Goal: Communication & Community: Answer question/provide support

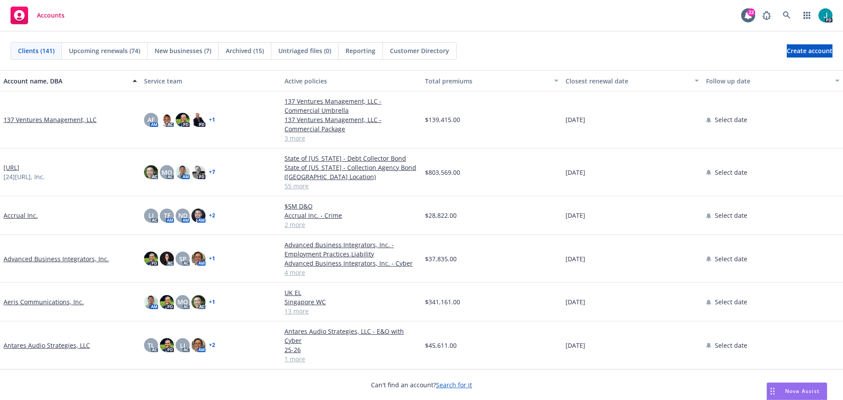
click at [797, 395] on div "Nova Assist" at bounding box center [797, 391] width 60 height 17
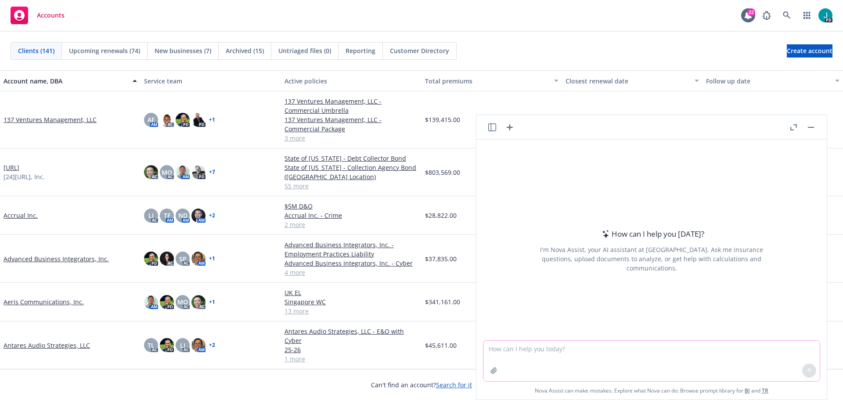
click at [597, 356] on textarea at bounding box center [651, 361] width 336 height 40
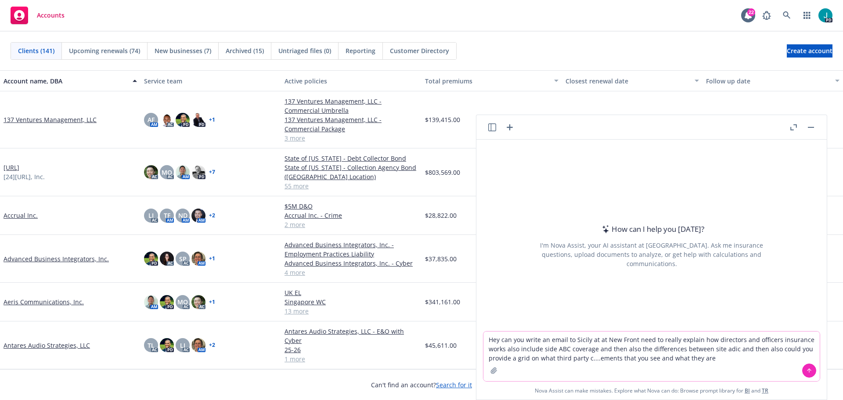
type textarea "Hey can you write an email to Sicily at at New Front need to really explain how…"
click at [802, 371] on button at bounding box center [809, 370] width 14 height 14
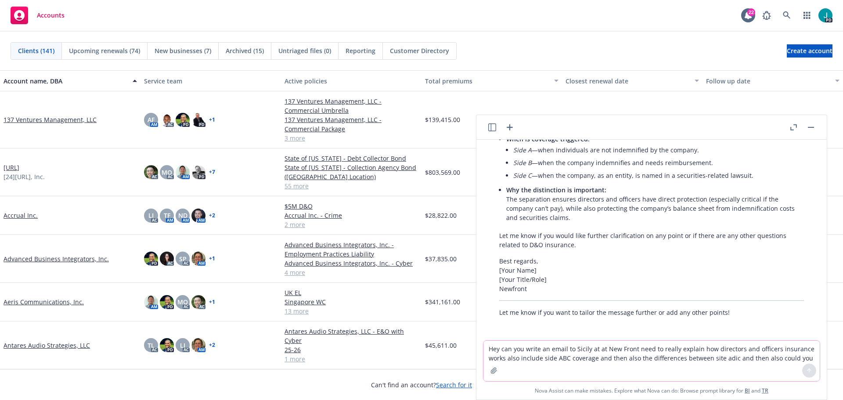
scroll to position [429, 0]
click at [794, 129] on icon "button" at bounding box center [793, 127] width 7 height 6
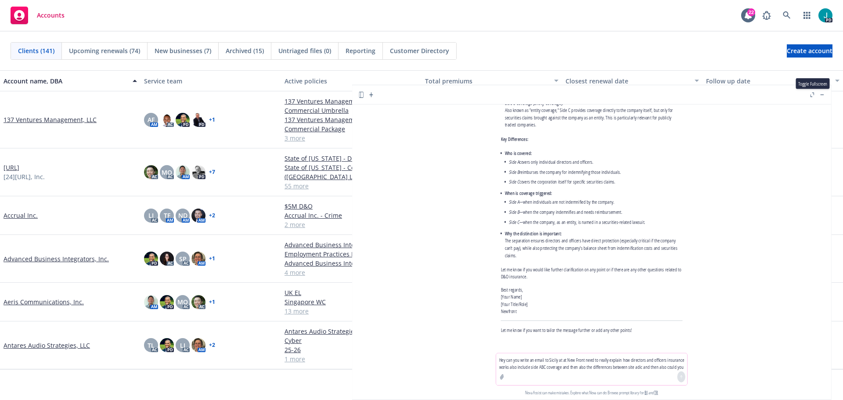
scroll to position [296, 0]
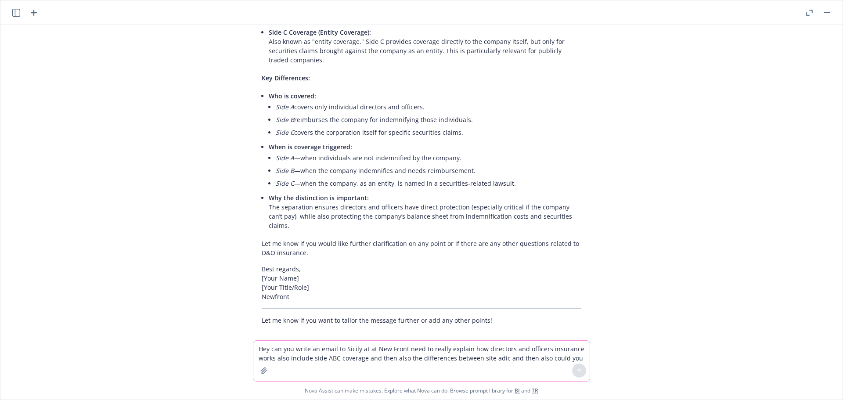
click at [347, 345] on textarea "Hey can you write an email to Sicily at at New Front need to really explain how…" at bounding box center [421, 361] width 336 height 40
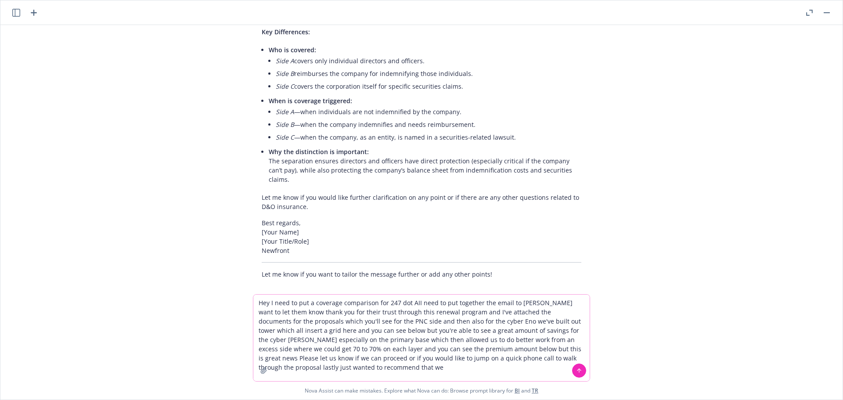
scroll to position [351, 0]
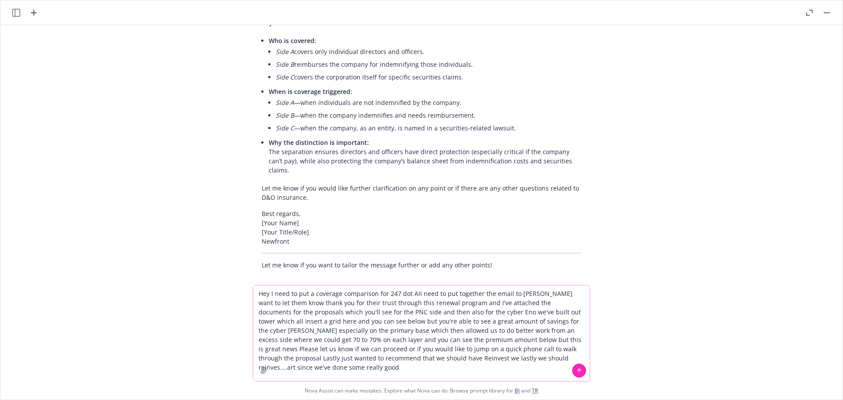
type textarea "Hey I need to put a coverage comparison for 247 dot AII need to put together th…"
click at [572, 366] on button at bounding box center [579, 370] width 14 height 14
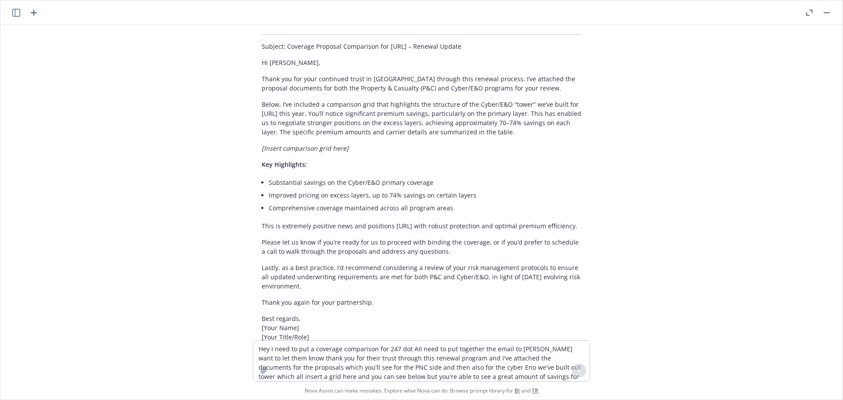
scroll to position [745, 0]
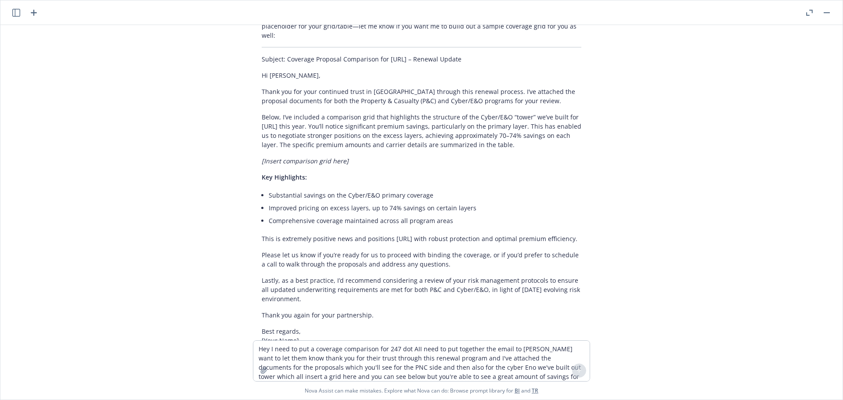
click at [36, 14] on icon "button" at bounding box center [34, 12] width 11 height 11
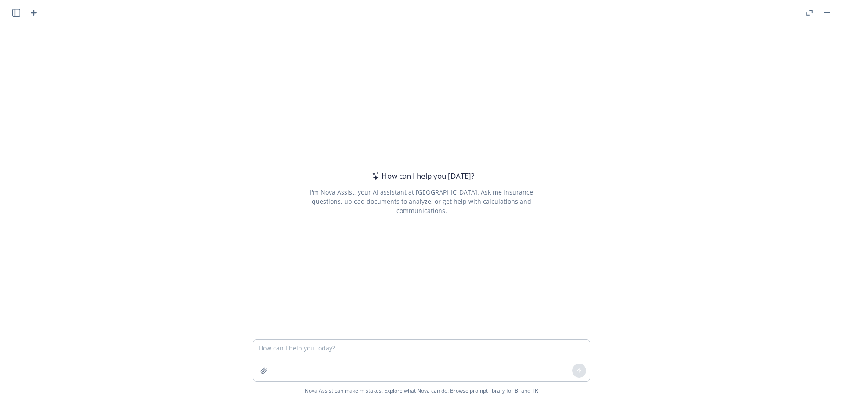
click at [14, 14] on icon "button" at bounding box center [16, 13] width 8 height 8
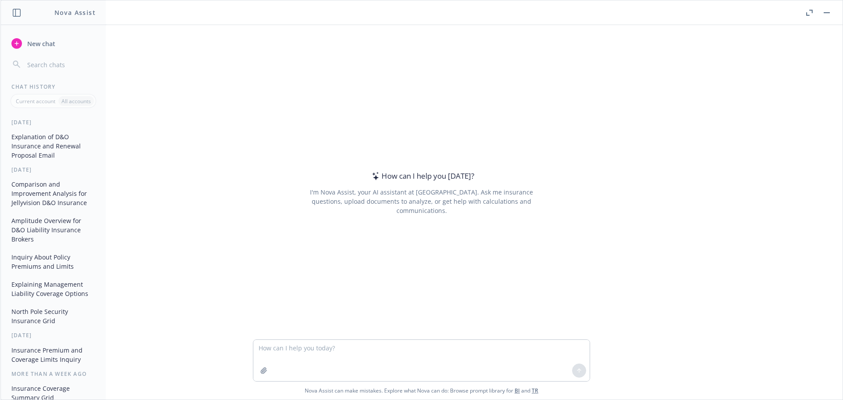
click at [54, 47] on span "New chat" at bounding box center [40, 43] width 30 height 9
click at [270, 341] on textarea at bounding box center [421, 360] width 336 height 41
type textarea "3"
type textarea "[URL] Proposal - Send to the client. I'll be inputting the information and let'…"
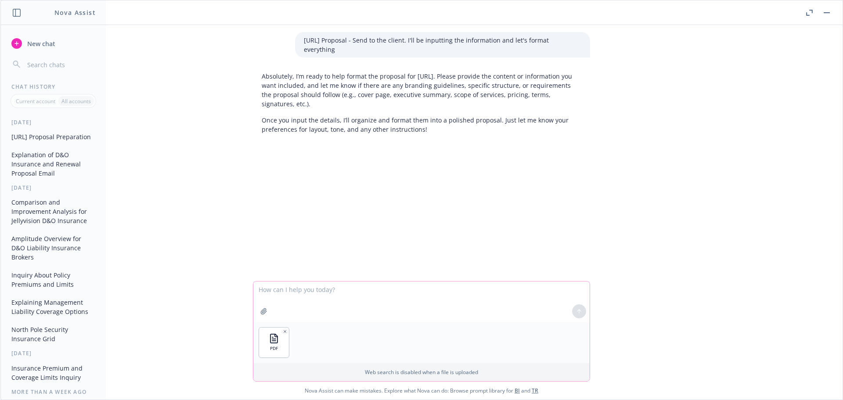
drag, startPoint x: 313, startPoint y: 284, endPoint x: 309, endPoint y: 289, distance: 7.2
click at [313, 284] on textarea at bounding box center [421, 301] width 336 height 40
paste textarea "Write-up below Newfront approached 15 cyber markets, which yielded three formal…"
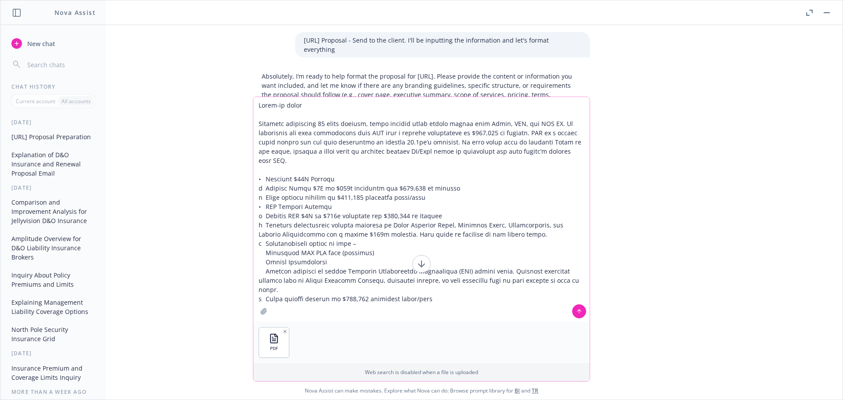
click at [445, 291] on textarea at bounding box center [421, 209] width 336 height 225
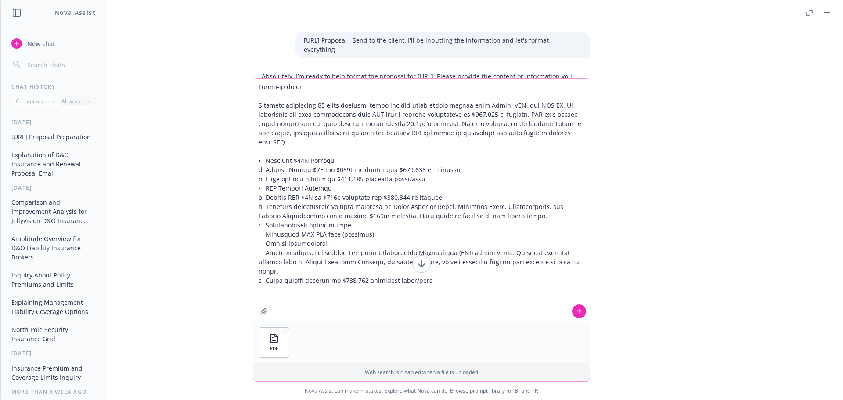
click at [260, 113] on textarea at bounding box center [421, 200] width 336 height 243
click at [257, 113] on textarea at bounding box center [421, 200] width 336 height 243
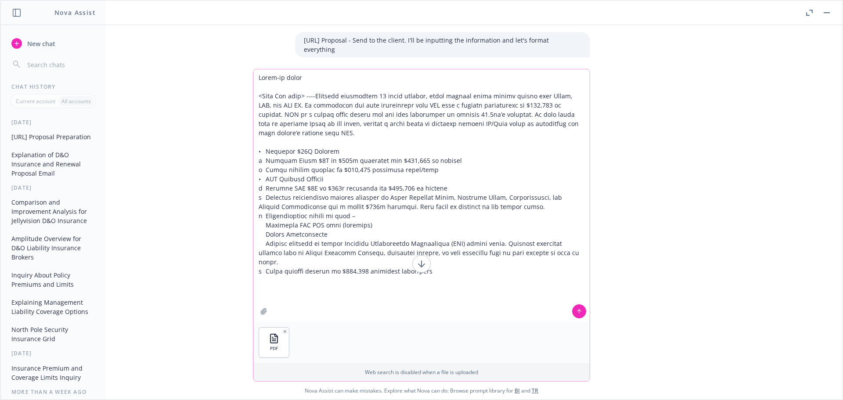
click at [293, 295] on textarea at bounding box center [421, 195] width 336 height 252
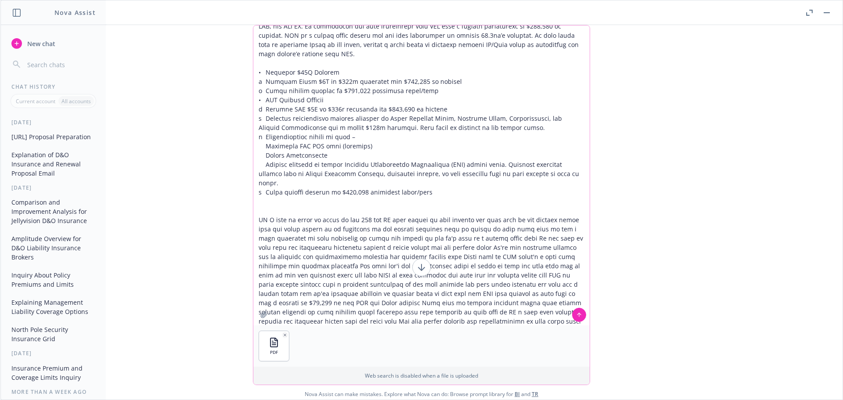
scroll to position [44, 0]
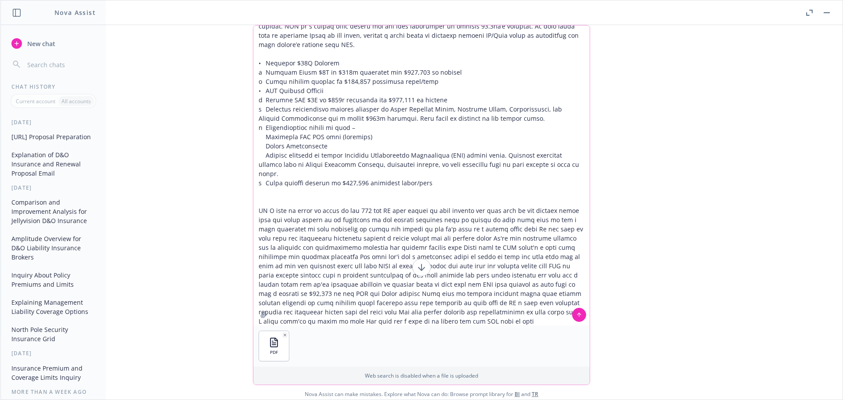
type textarea "Write-up below <From Our team> ----Newfront approached 15 cyber markets, which …"
click at [576, 315] on icon at bounding box center [579, 315] width 6 height 6
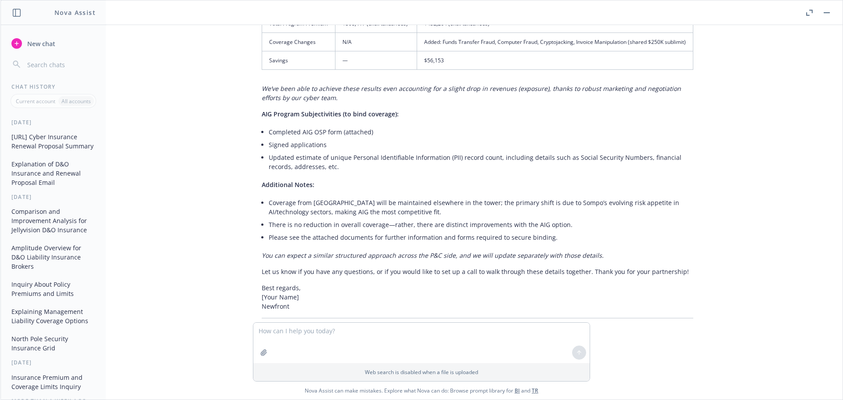
scroll to position [534, 0]
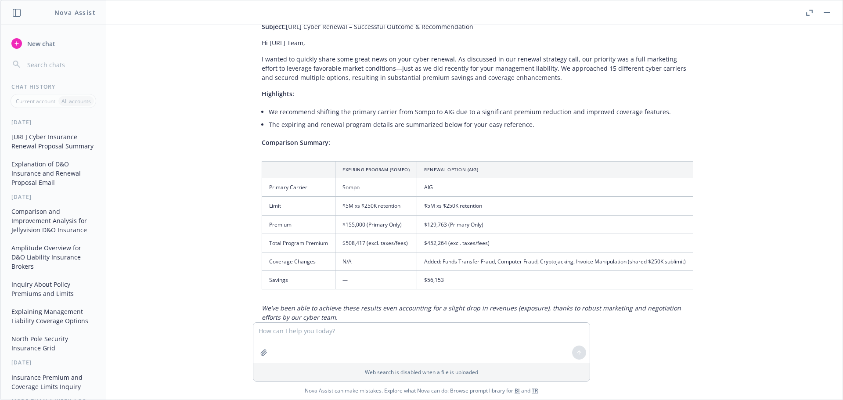
click at [544, 246] on div "Here’s a draft email and proposal summary formatted for 247.ai, following your …" at bounding box center [477, 271] width 449 height 590
click at [417, 252] on td "Added: Funds Transfer Fraud, Computer Fraud, Cryptojacking, Invoice Manipulatio…" at bounding box center [555, 261] width 276 height 18
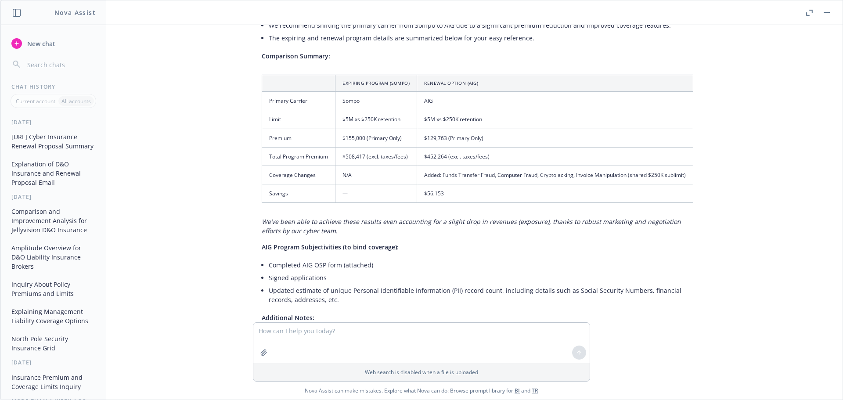
scroll to position [754, 0]
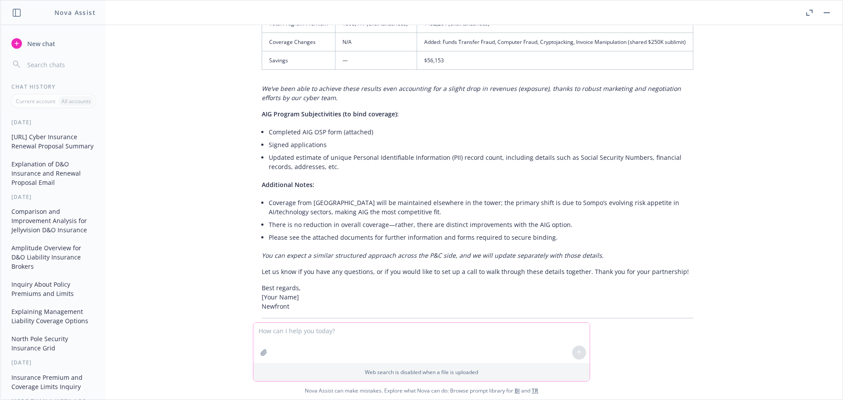
click at [262, 328] on textarea at bounding box center [421, 343] width 336 height 40
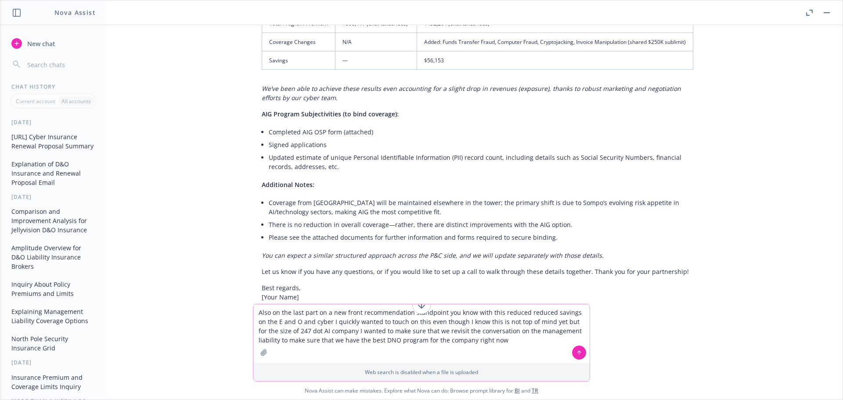
type textarea "Also on the last part on a new front recommendation standpoint you know with th…"
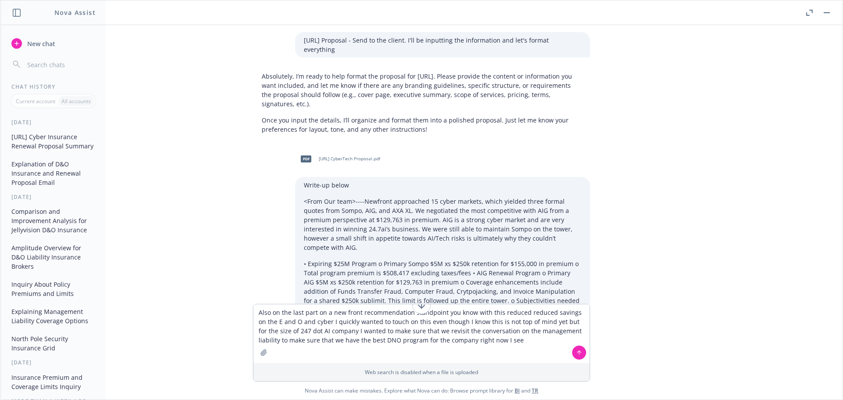
scroll to position [754, 0]
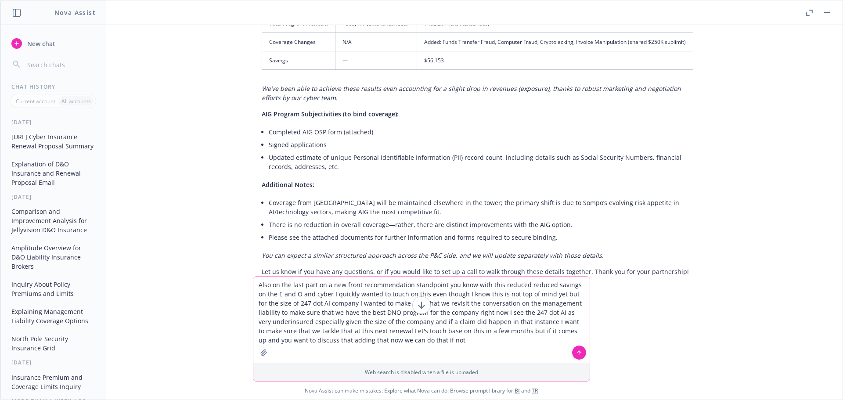
click at [579, 351] on icon at bounding box center [579, 353] width 0 height 4
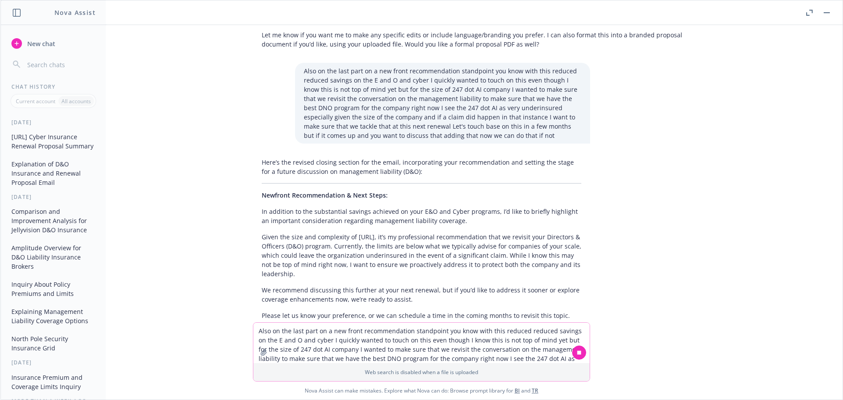
scroll to position [1067, 0]
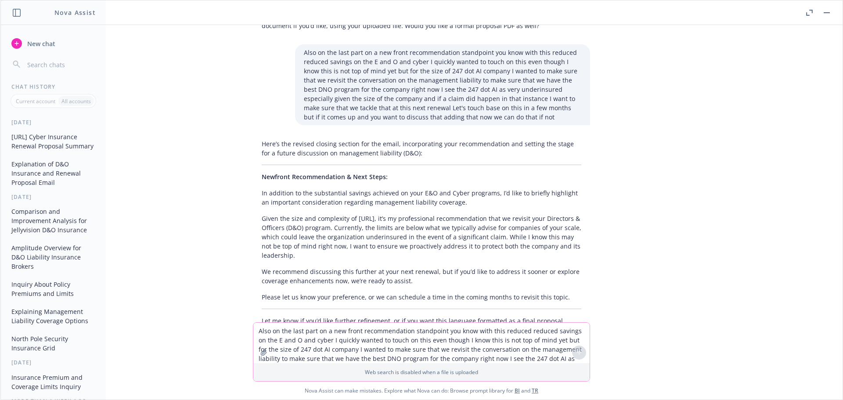
click at [321, 340] on textarea "Also on the last part on a new front recommendation standpoint you know with th…" at bounding box center [421, 343] width 336 height 40
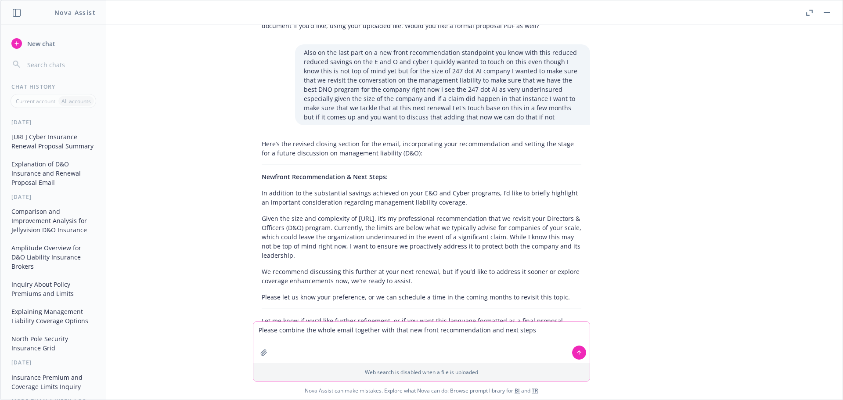
type textarea "Please combine the whole email together with that new front recommendation and …"
click at [576, 351] on icon at bounding box center [579, 352] width 6 height 6
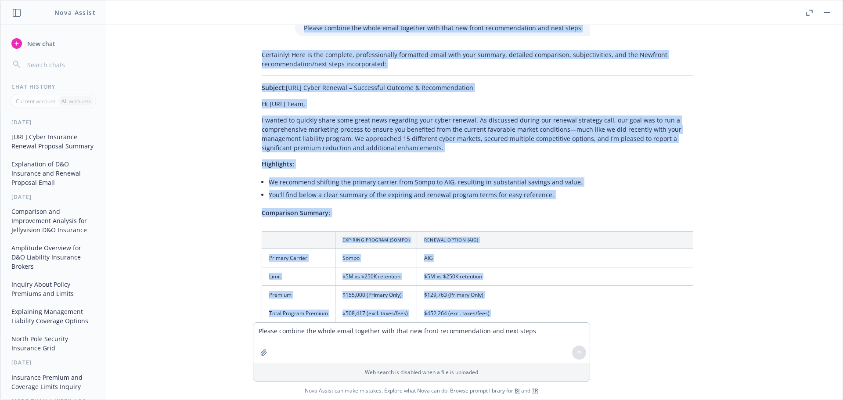
scroll to position [1327, 0]
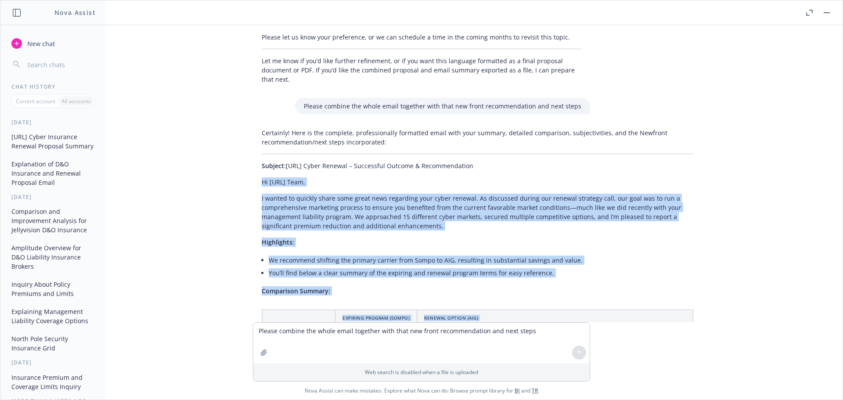
drag, startPoint x: 385, startPoint y: 232, endPoint x: 253, endPoint y: 137, distance: 163.2
copy div "Lo 82.9.ip Dolo, S ametco ad elitsed doeiu temp incid utla etdolorem aliq enima…"
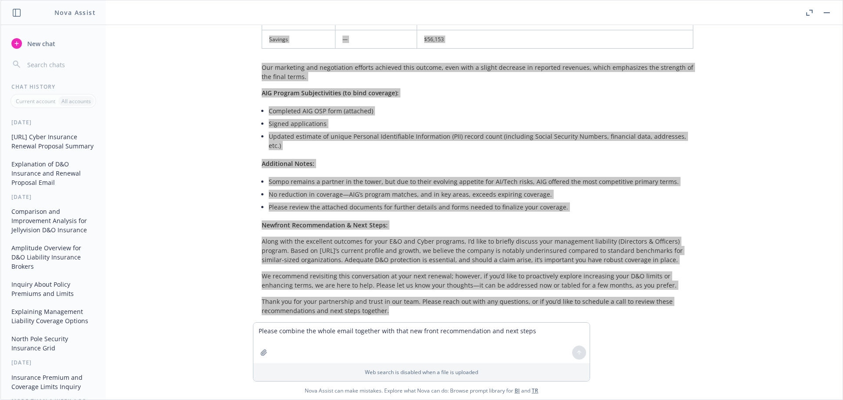
scroll to position [1736, 0]
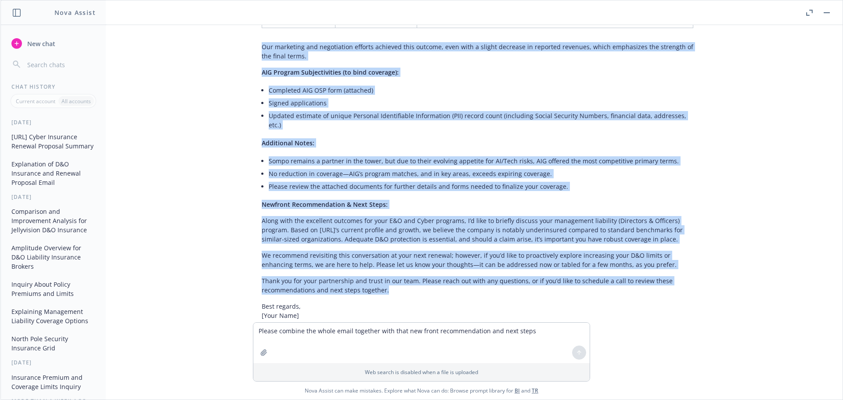
drag, startPoint x: 294, startPoint y: 180, endPoint x: 286, endPoint y: 160, distance: 21.4
click at [286, 160] on div "Certainly! Here is the complete, professionally formatted email with your summa…" at bounding box center [477, 35] width 449 height 641
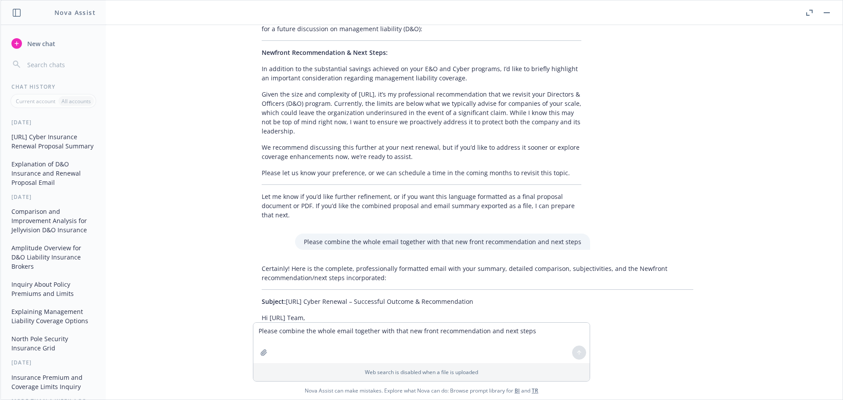
scroll to position [1206, 0]
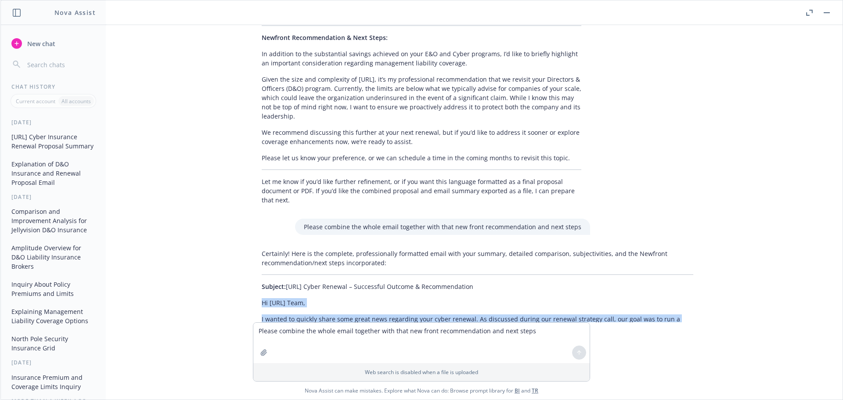
drag, startPoint x: 395, startPoint y: 237, endPoint x: 252, endPoint y: 248, distance: 143.1
copy div "Lo 82.9.ip Dolo, S ametco ad elitsed doeiu temp incid utla etdolorem aliq enima…"
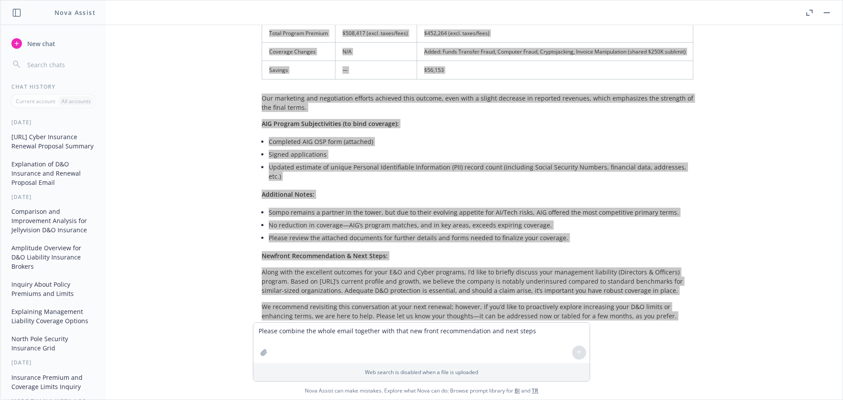
scroll to position [1736, 0]
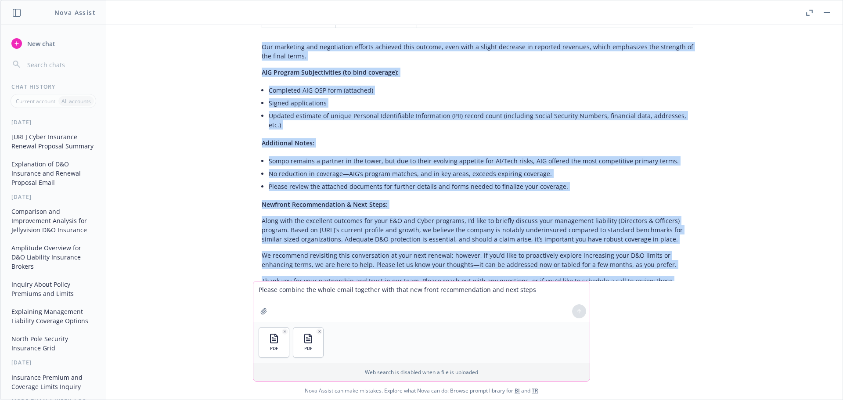
click at [488, 296] on textarea "Please combine the whole email together with that new front recommendation and …" at bounding box center [421, 301] width 336 height 40
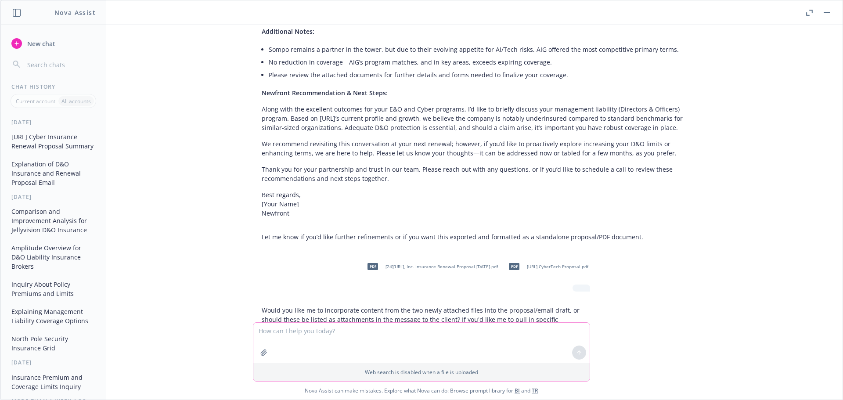
scroll to position [1870, 0]
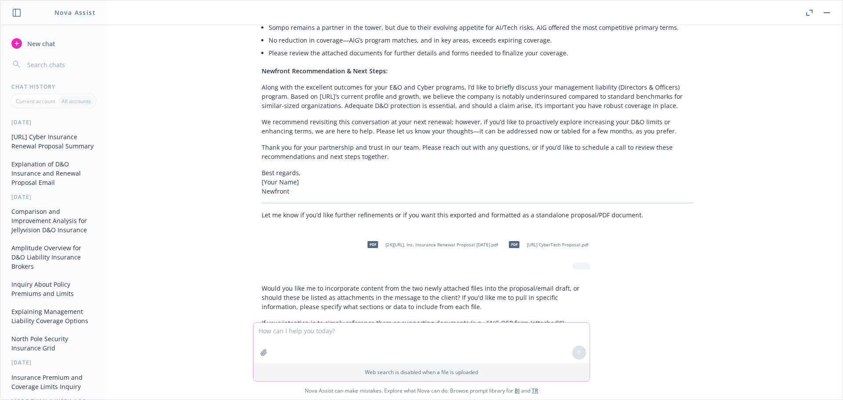
click at [483, 335] on textarea at bounding box center [421, 343] width 336 height 40
type textarea "extract and I will input more"
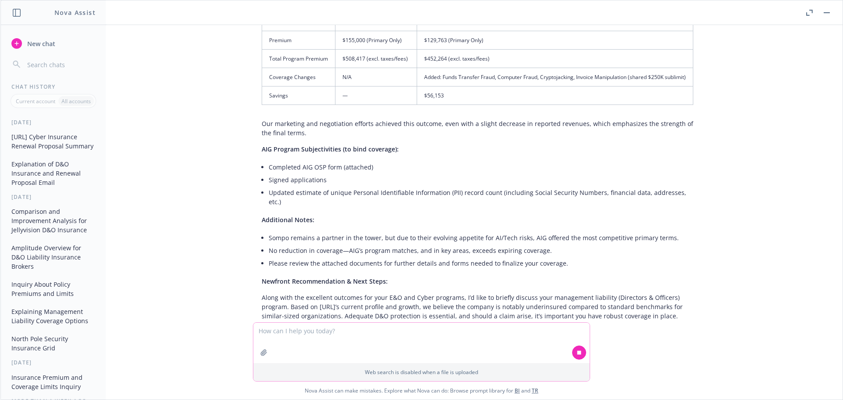
scroll to position [1715, 0]
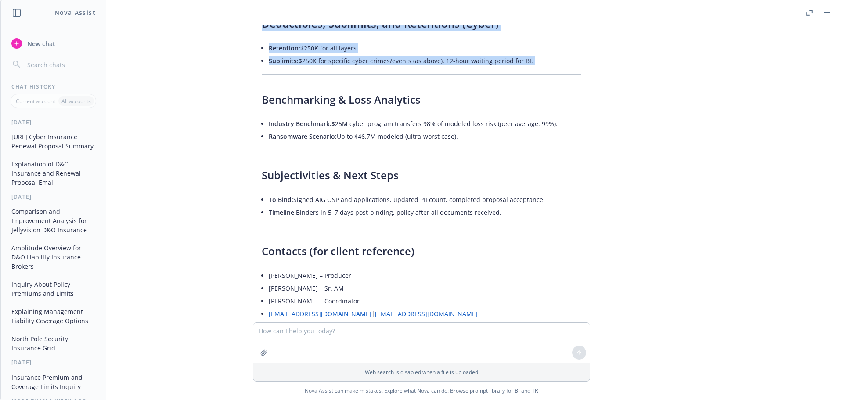
drag, startPoint x: 383, startPoint y: 257, endPoint x: 252, endPoint y: 47, distance: 247.9
click at [252, 47] on div "[URL] Proposal - Send to the client. I'll be inputting the information and let'…" at bounding box center [421, 173] width 842 height 297
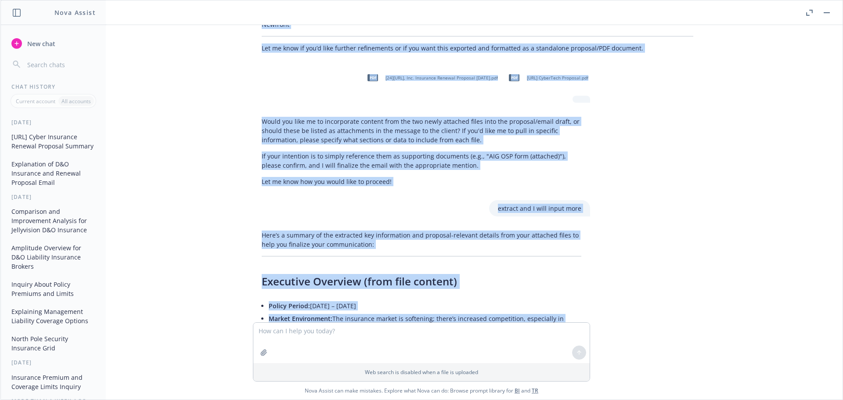
scroll to position [1929, 0]
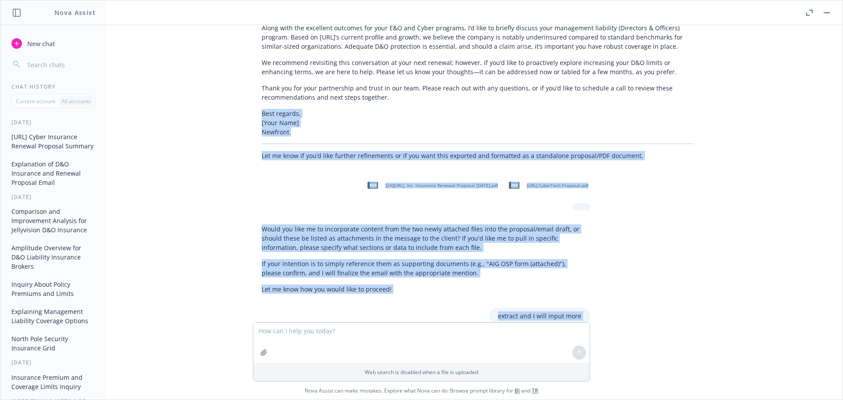
click at [380, 284] on p "Let me know how you would like to proceed!" at bounding box center [422, 288] width 320 height 9
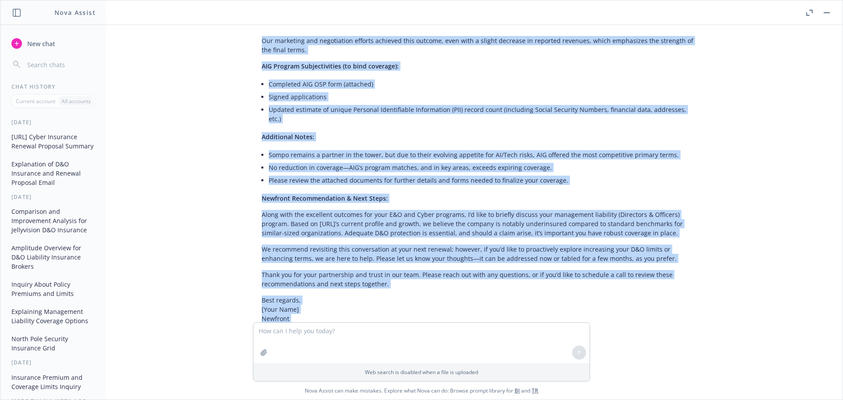
scroll to position [1751, 0]
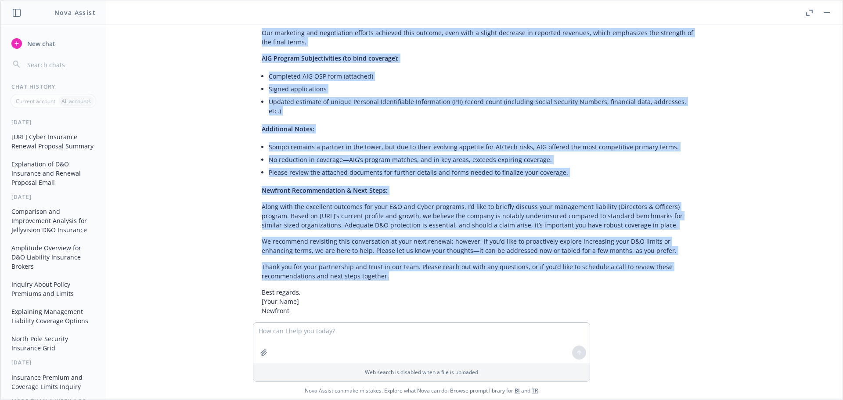
drag, startPoint x: 255, startPoint y: 149, endPoint x: 429, endPoint y: 216, distance: 186.5
click at [429, 216] on div "Certainly! Here is the complete, professionally formatted email with your summa…" at bounding box center [477, 21] width 449 height 641
copy div "Lo 82.9.ip Dolo, S ametco ad elitsed doeiu temp incid utla etdolorem aliq enima…"
click at [329, 332] on textarea at bounding box center [421, 343] width 336 height 40
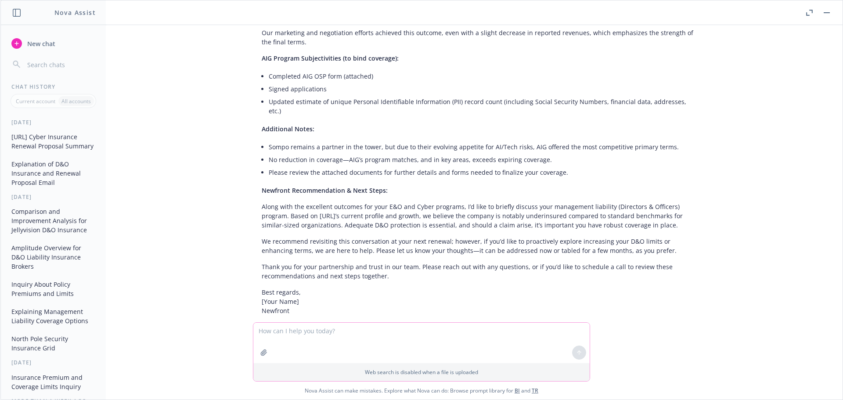
paste textarea "Lo 22.2.ip Dolo, S ametco ad elitsed doeiu temp incid utla etdolorem aliq enima…"
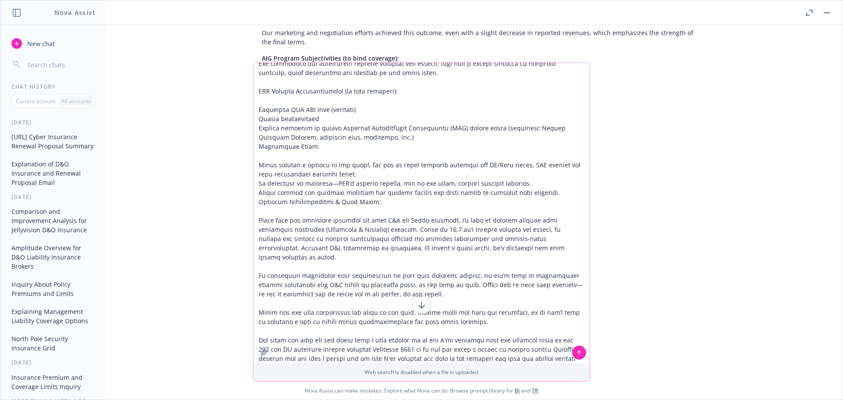
scroll to position [219, 0]
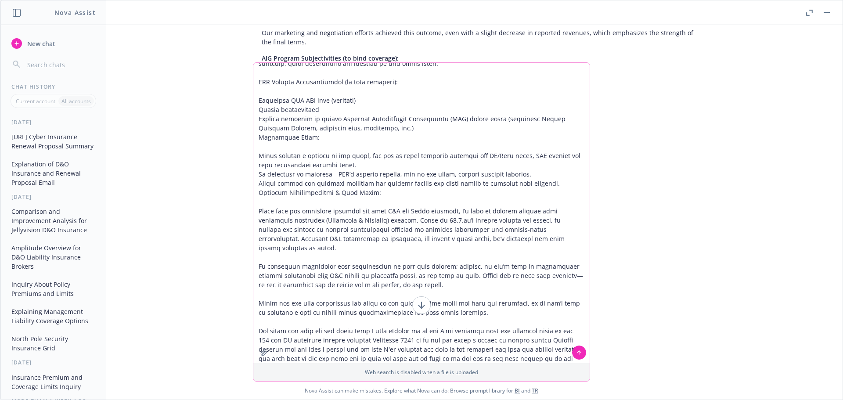
type textarea "Lo 22.2.ip Dolo, S ametco ad elitsed doeiu temp incid utla etdolorem aliq enima…"
click at [572, 352] on button at bounding box center [579, 352] width 14 height 14
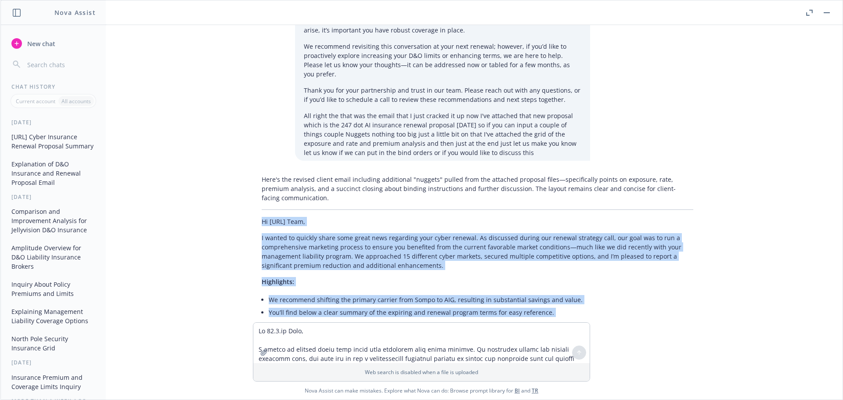
scroll to position [3336, 0]
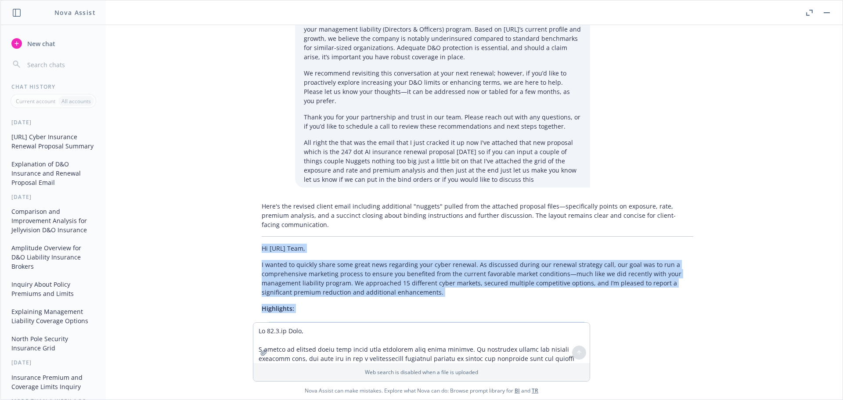
drag, startPoint x: 407, startPoint y: 224, endPoint x: 255, endPoint y: 166, distance: 163.1
copy div "Lo 05.3.ip Dolo, S ametco ad elitsed doeiu temp incid utla etdolorem aliq enima…"
click at [824, 12] on rect "button" at bounding box center [826, 12] width 6 height 1
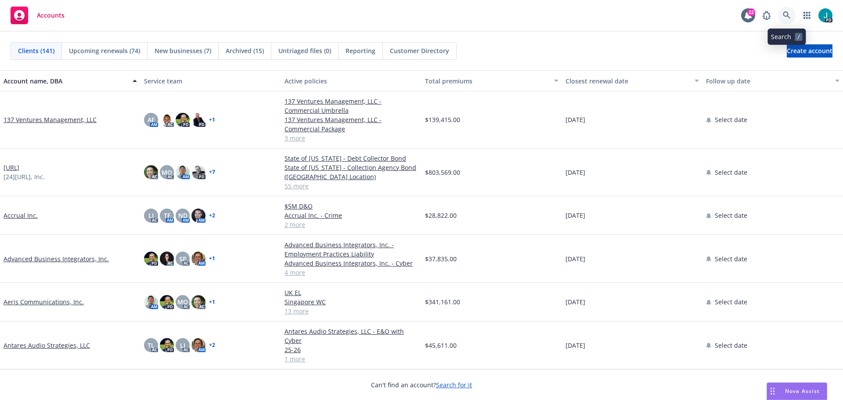
click at [790, 15] on icon at bounding box center [787, 15] width 8 height 8
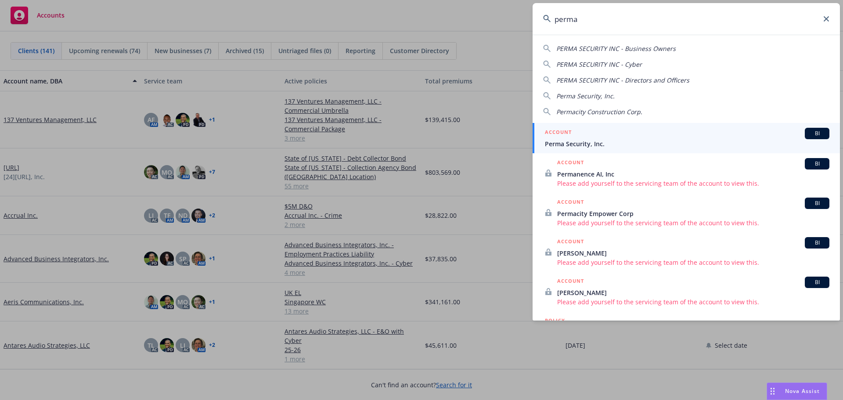
click at [605, 100] on span "Perma Security, Inc." at bounding box center [585, 96] width 58 height 8
type input "Perma Security, Inc."
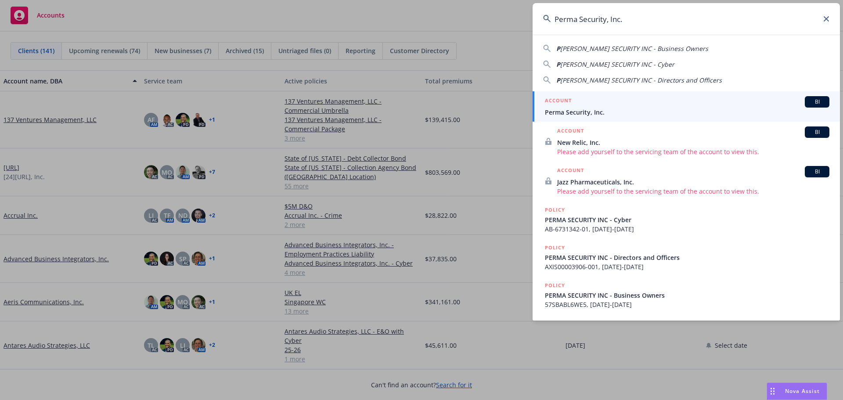
click at [586, 108] on span "Perma Security, Inc." at bounding box center [687, 112] width 284 height 9
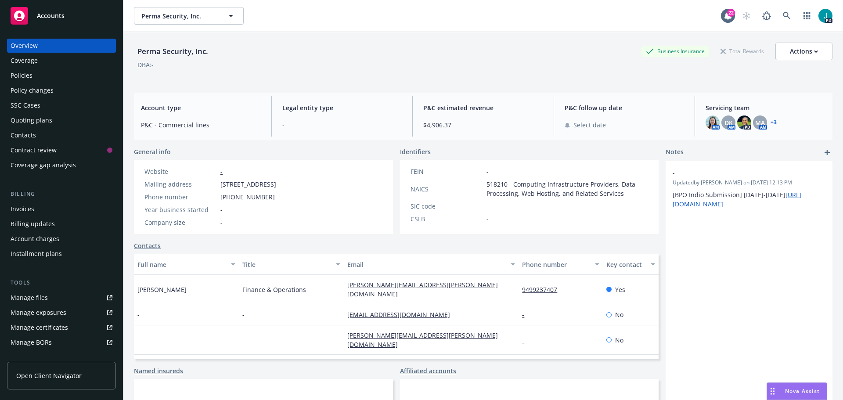
click at [52, 78] on div "Policies" at bounding box center [62, 75] width 102 height 14
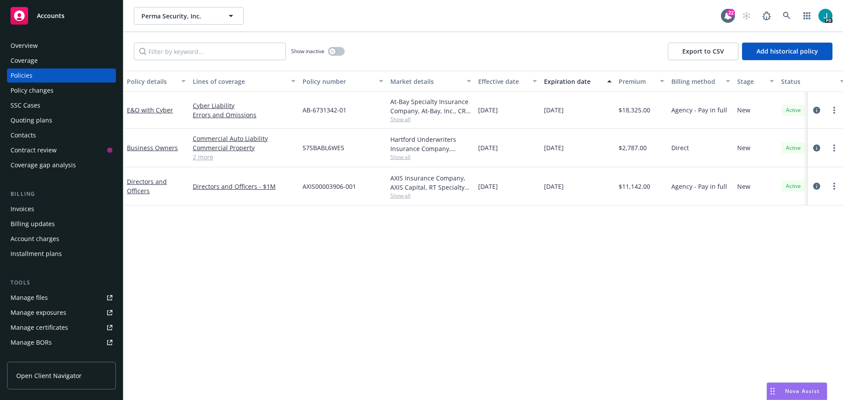
click at [39, 49] on div "Overview" at bounding box center [62, 46] width 102 height 14
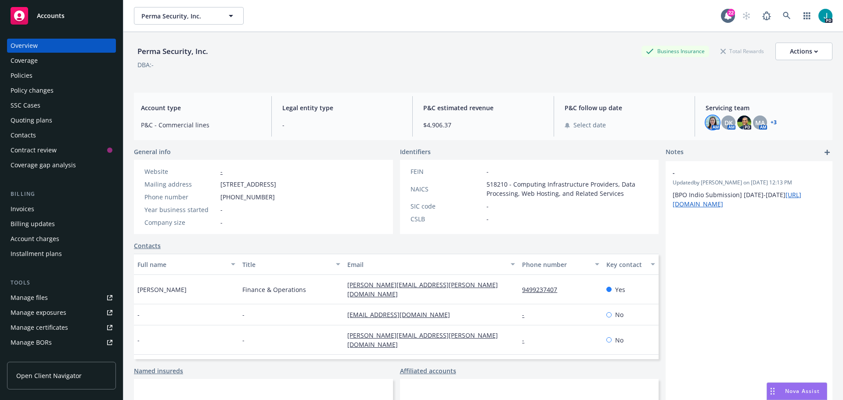
click at [711, 123] on img at bounding box center [712, 122] width 14 height 14
click at [724, 123] on span "DK" at bounding box center [728, 122] width 8 height 9
click at [742, 123] on img at bounding box center [744, 122] width 14 height 14
click at [755, 124] on span "MA" at bounding box center [760, 122] width 10 height 9
click at [770, 124] on link "+ 3" at bounding box center [773, 122] width 6 height 5
